Goal: Use online tool/utility: Use online tool/utility

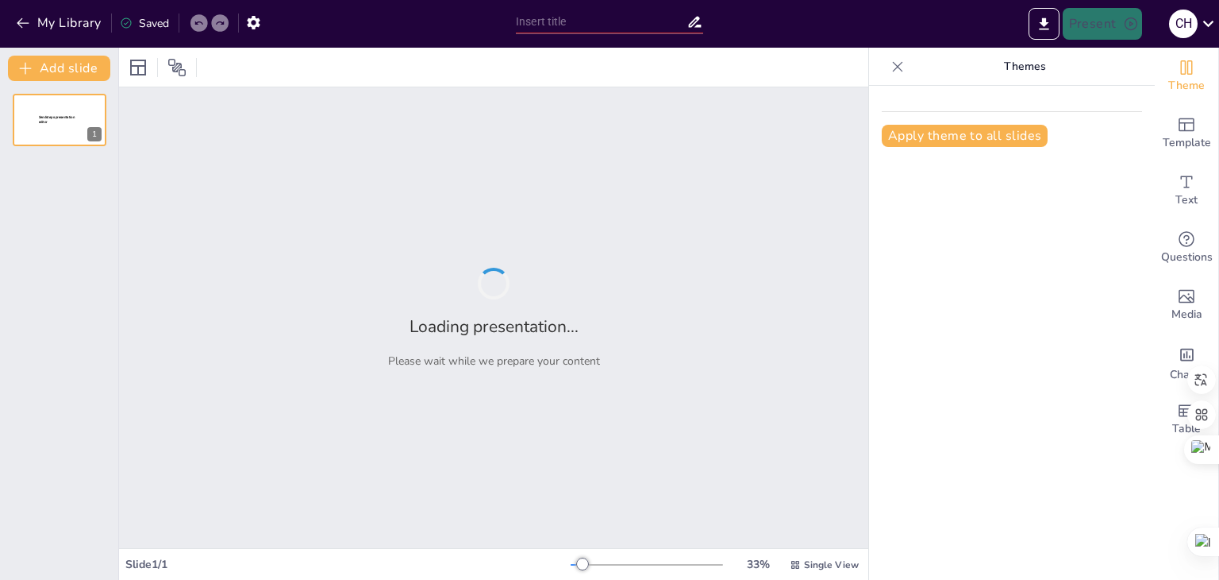
type input "Imported CLASE [PERSON_NAME].pptx"
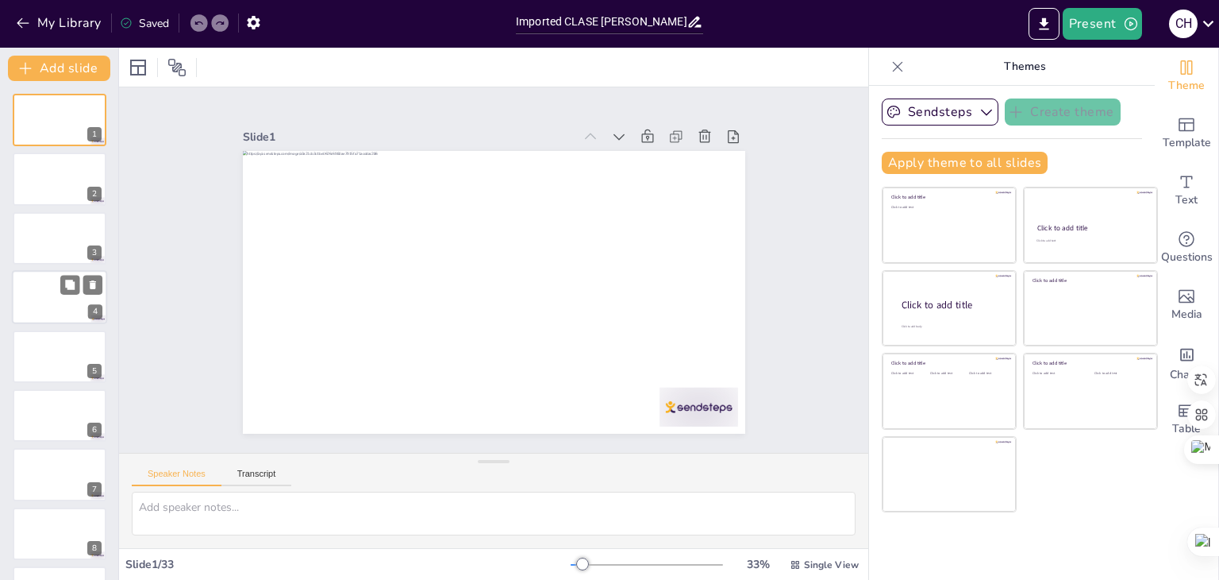
click at [35, 286] on div at bounding box center [59, 297] width 95 height 54
click at [662, 71] on div at bounding box center [493, 67] width 749 height 39
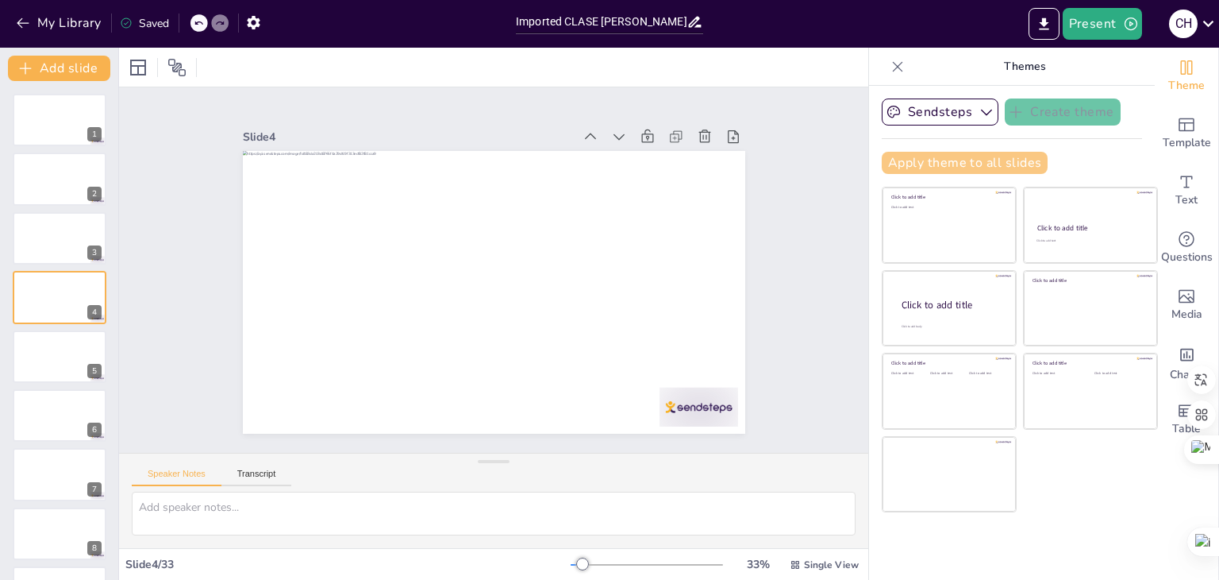
click at [951, 163] on button "Apply theme to all slides" at bounding box center [965, 163] width 166 height 22
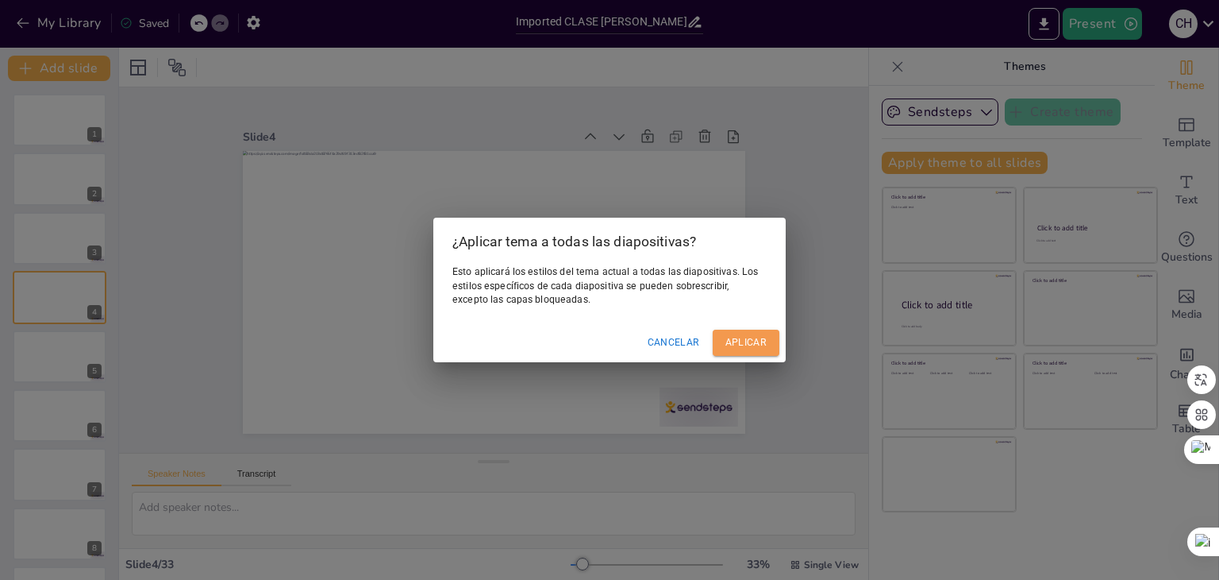
click at [734, 342] on font "Aplicar" at bounding box center [746, 342] width 41 height 11
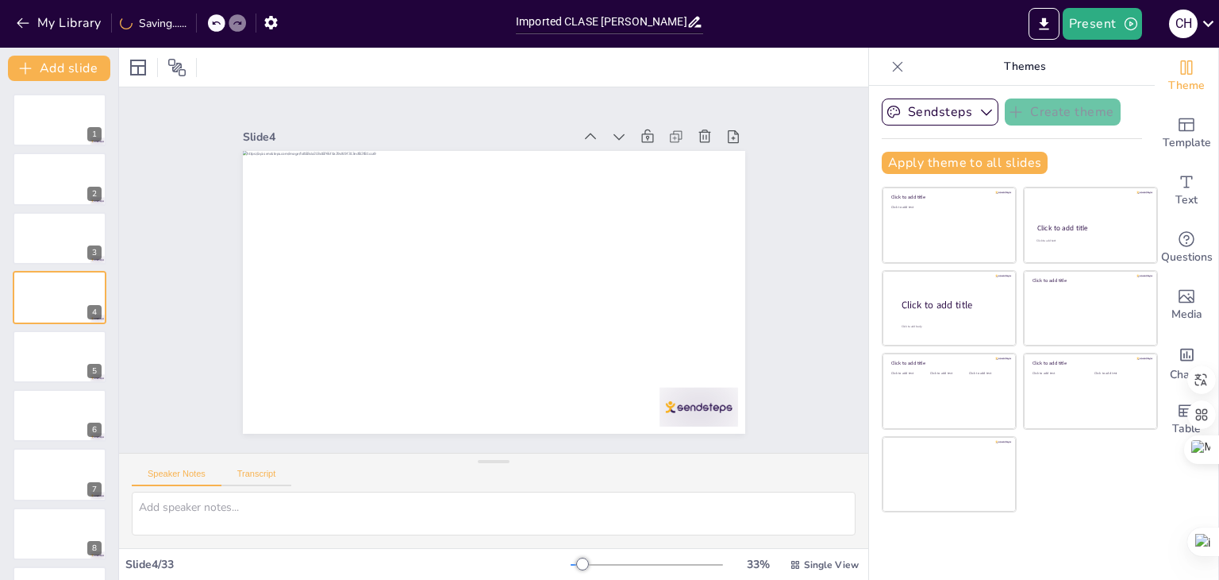
click at [254, 473] on button "Transcript" at bounding box center [256, 476] width 71 height 17
click at [187, 477] on button "Speaker Notes" at bounding box center [177, 476] width 90 height 17
